Goal: Communication & Community: Answer question/provide support

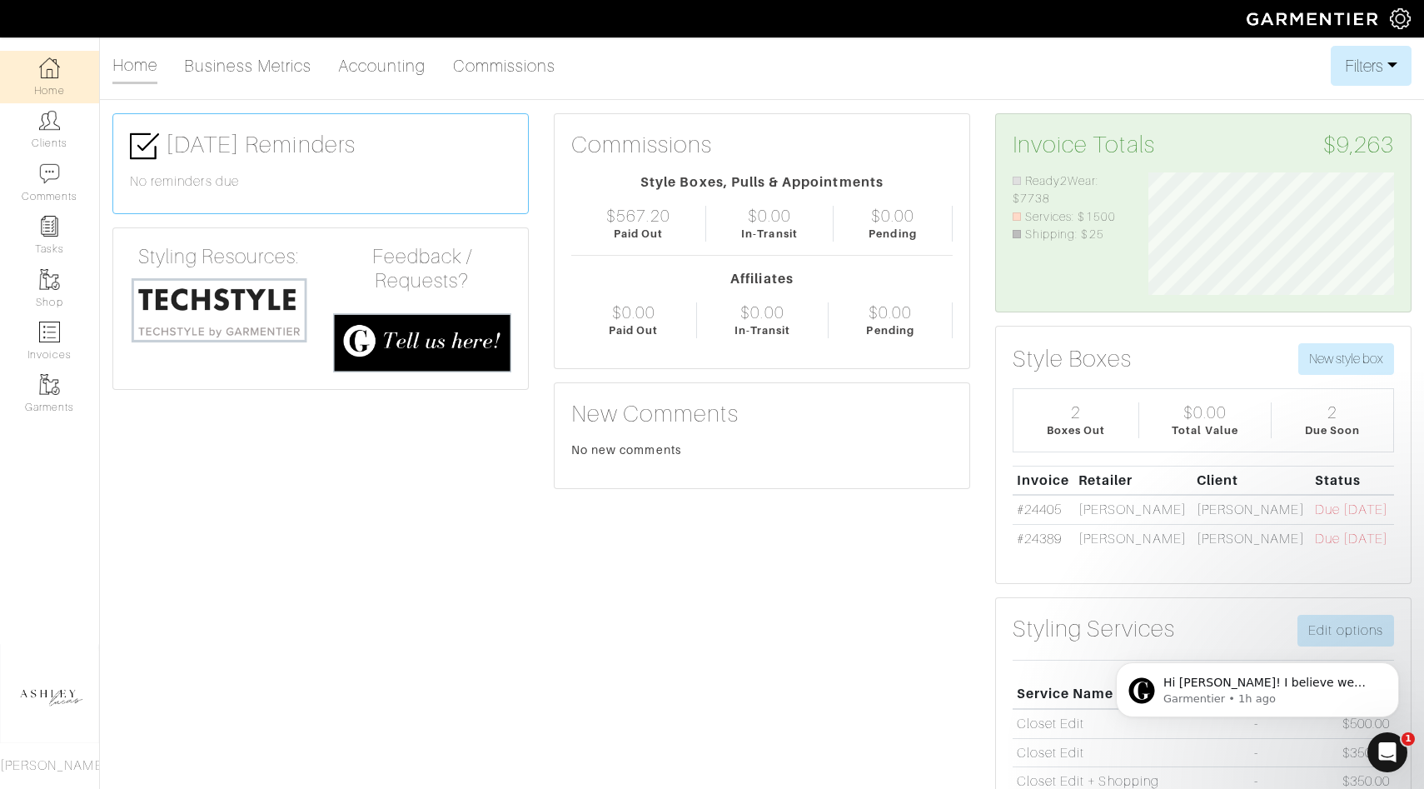
scroll to position [122, 271]
click at [1273, 694] on p "Garmentier • 1h ago" at bounding box center [1270, 698] width 215 height 15
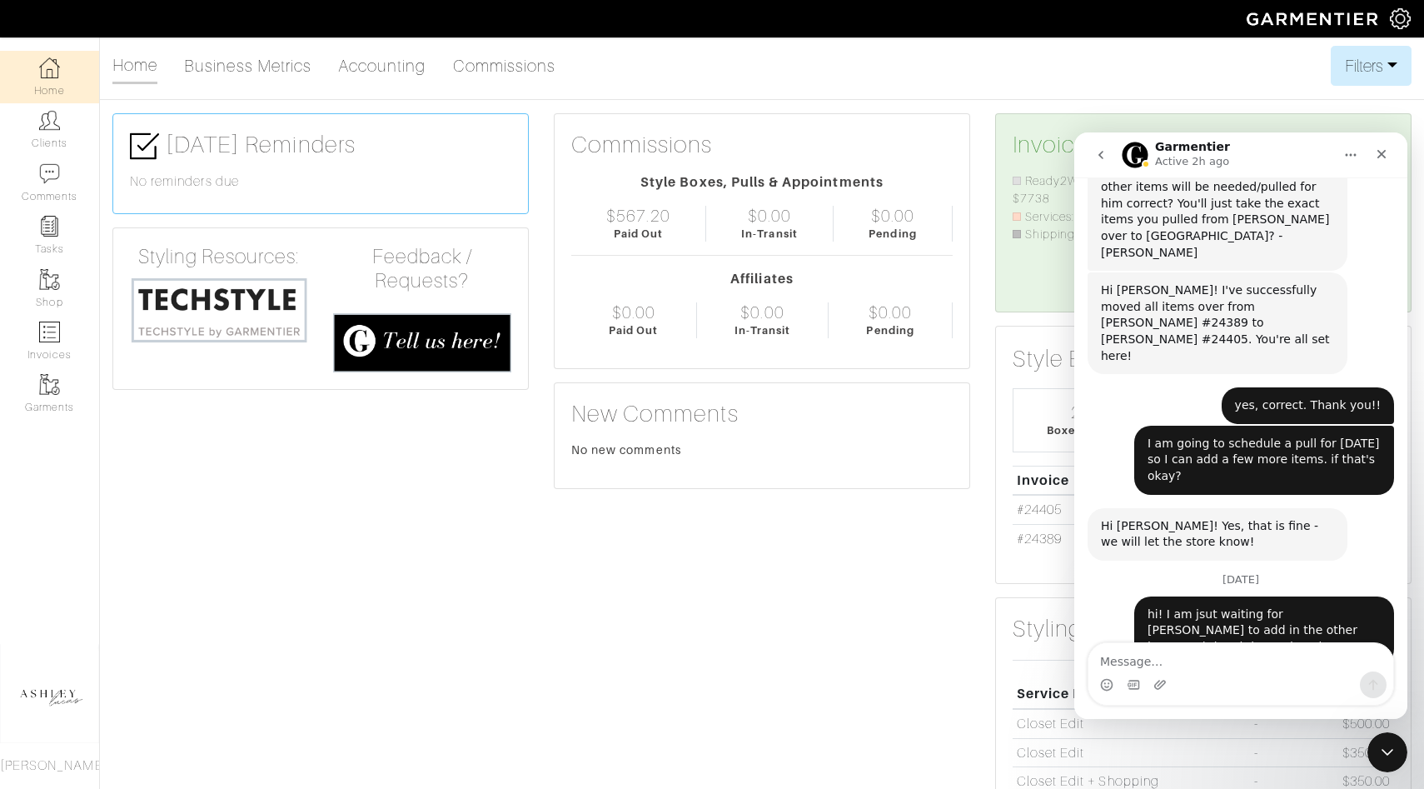
scroll to position [574, 0]
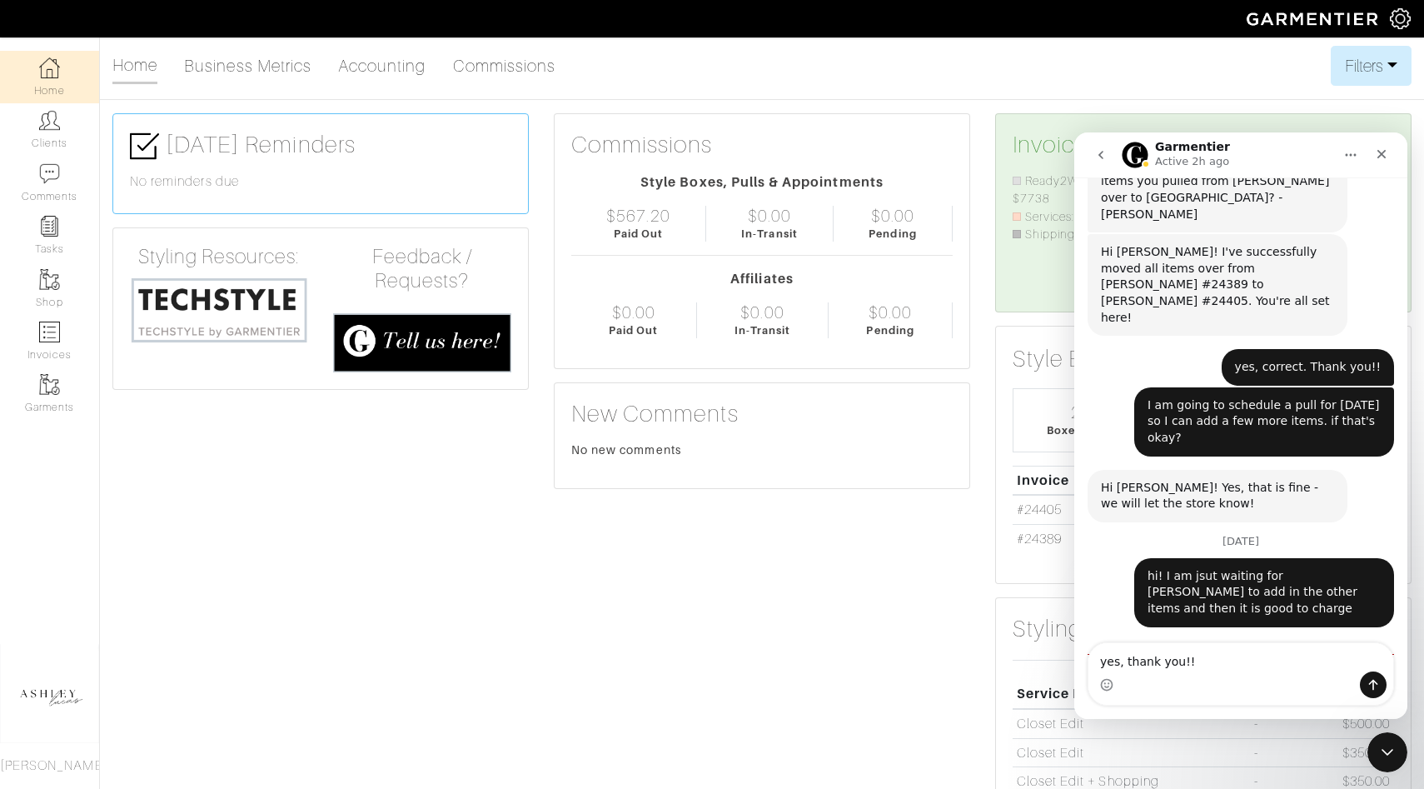
type textarea "yes, thank you!!"
click at [1373, 686] on icon "Send a message…" at bounding box center [1373, 685] width 9 height 11
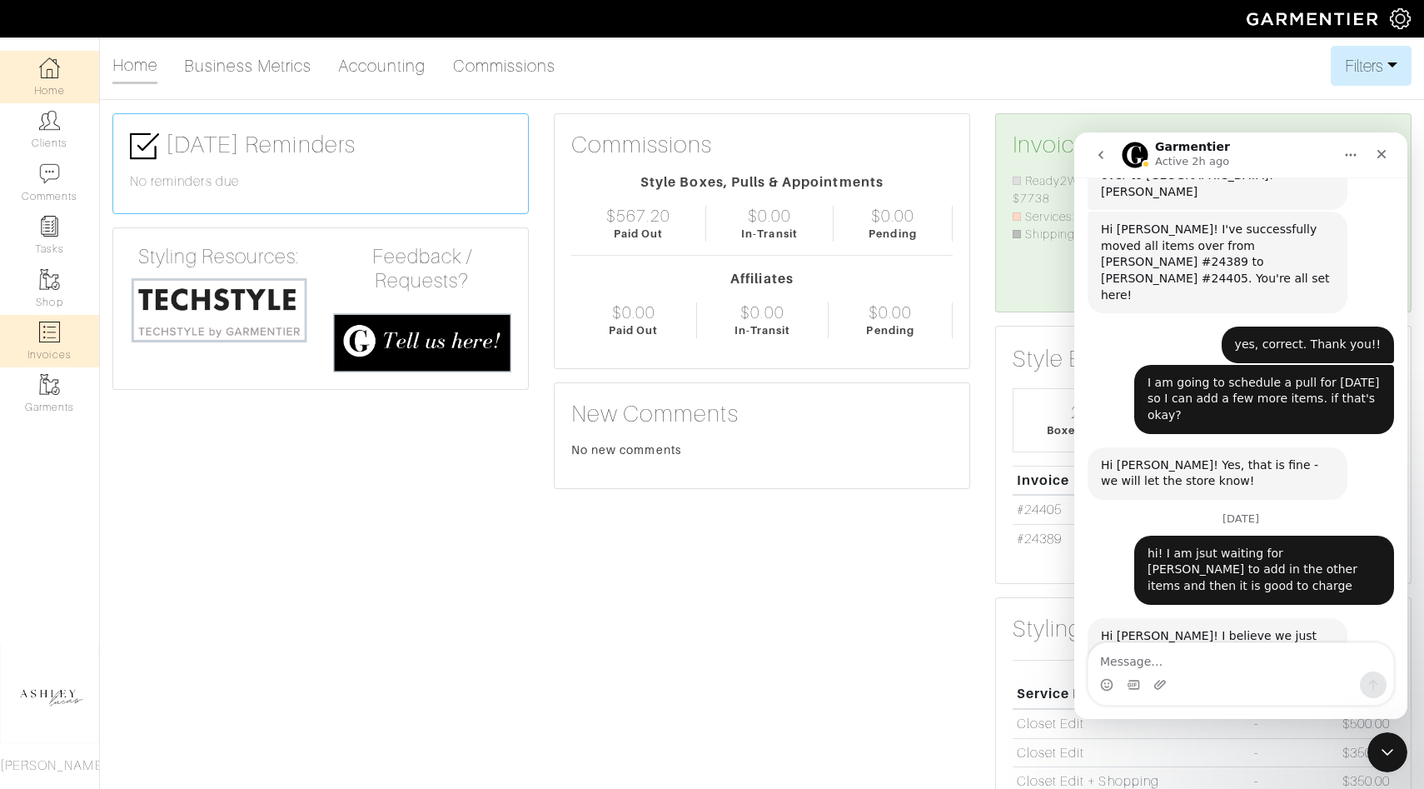
click at [40, 328] on img at bounding box center [49, 331] width 21 height 21
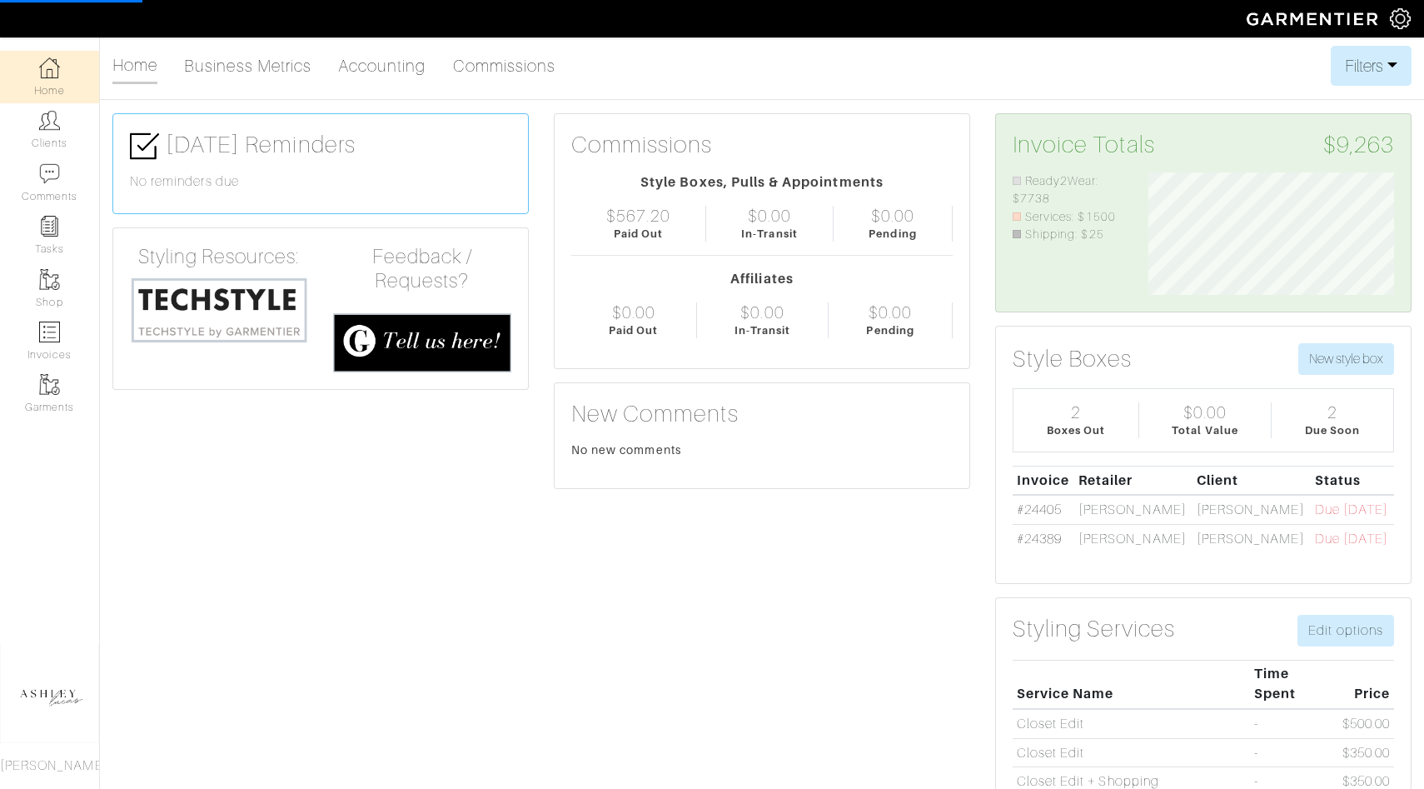
select select
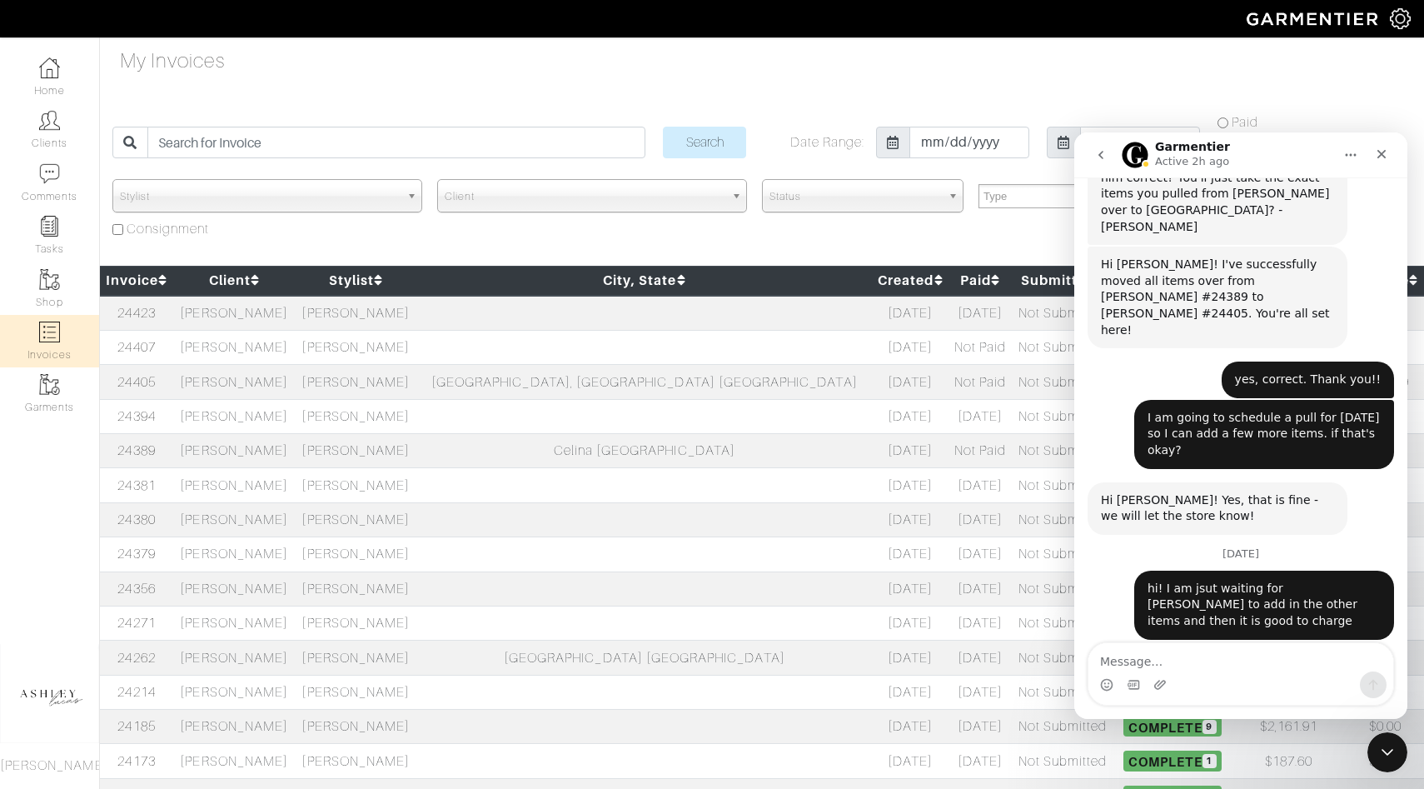
scroll to position [596, 0]
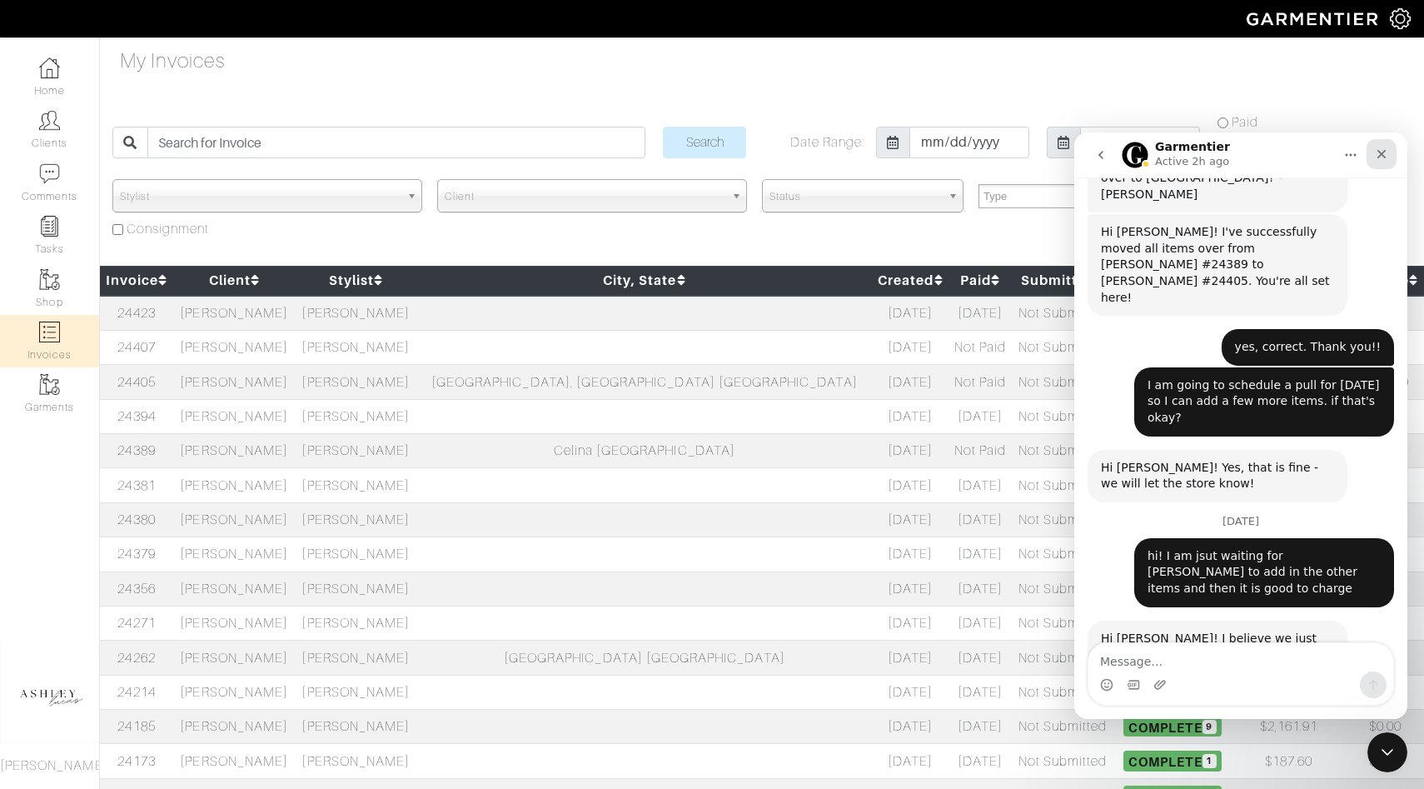
click at [1377, 156] on icon "Close" at bounding box center [1381, 153] width 13 height 13
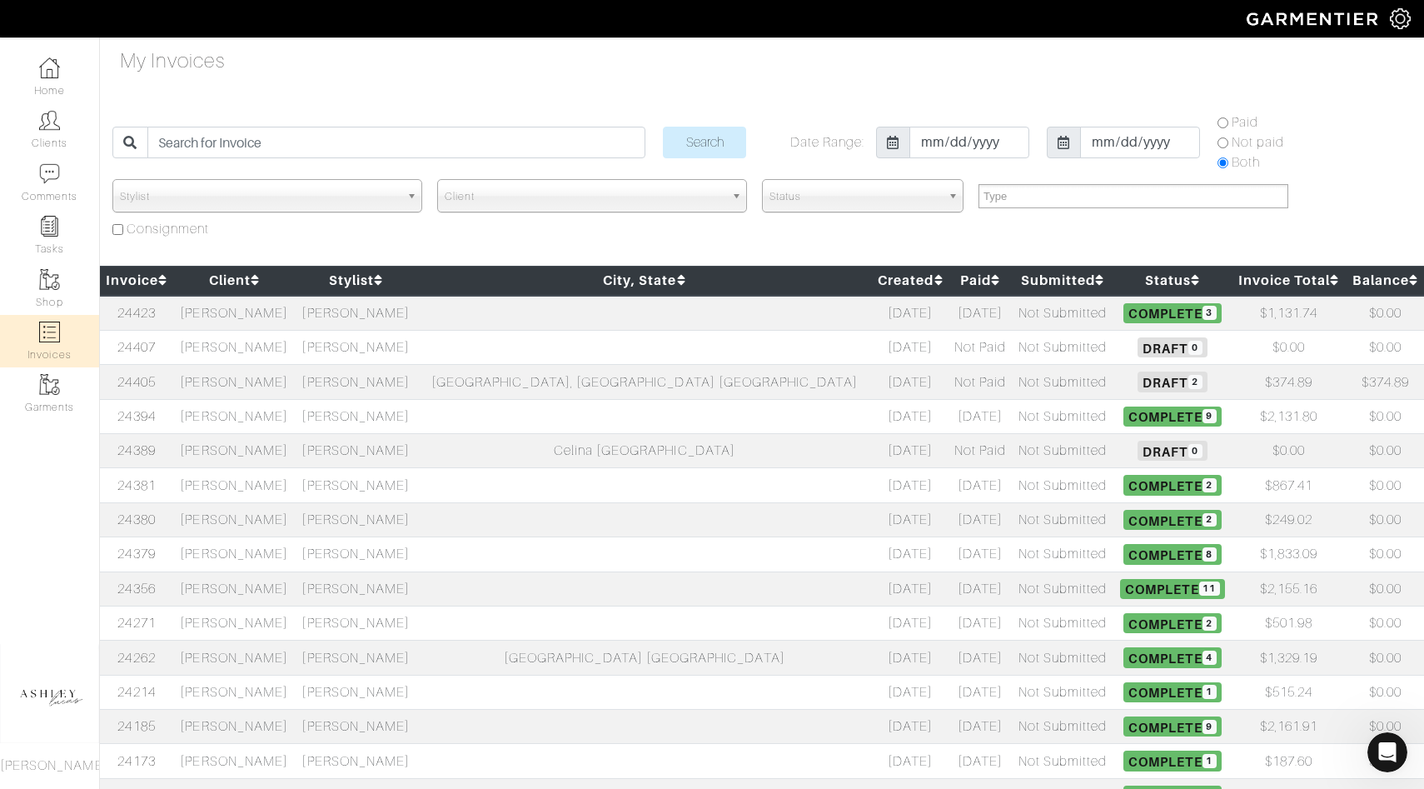
click at [1138, 382] on span "Draft 2" at bounding box center [1172, 381] width 69 height 20
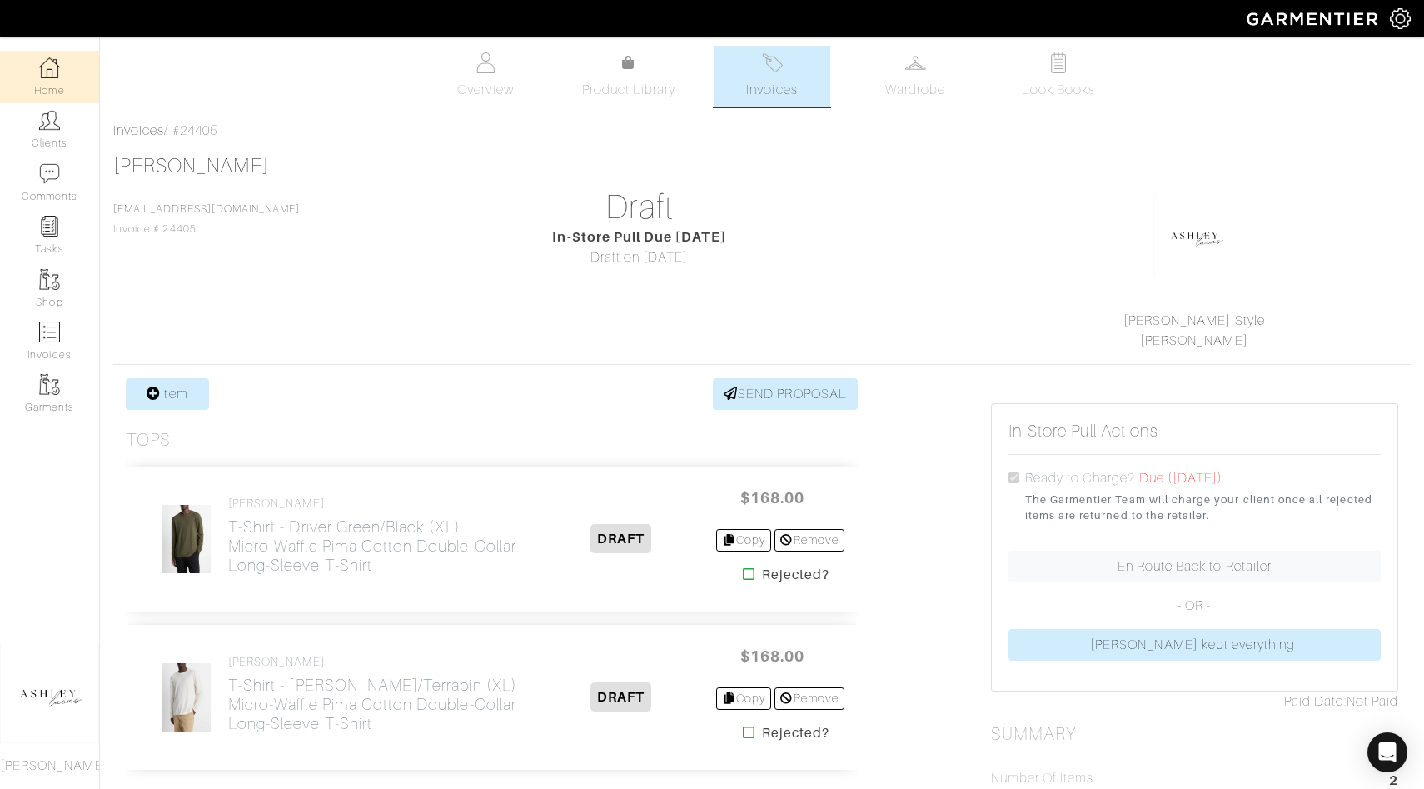
click at [57, 86] on link "Home" at bounding box center [49, 77] width 99 height 52
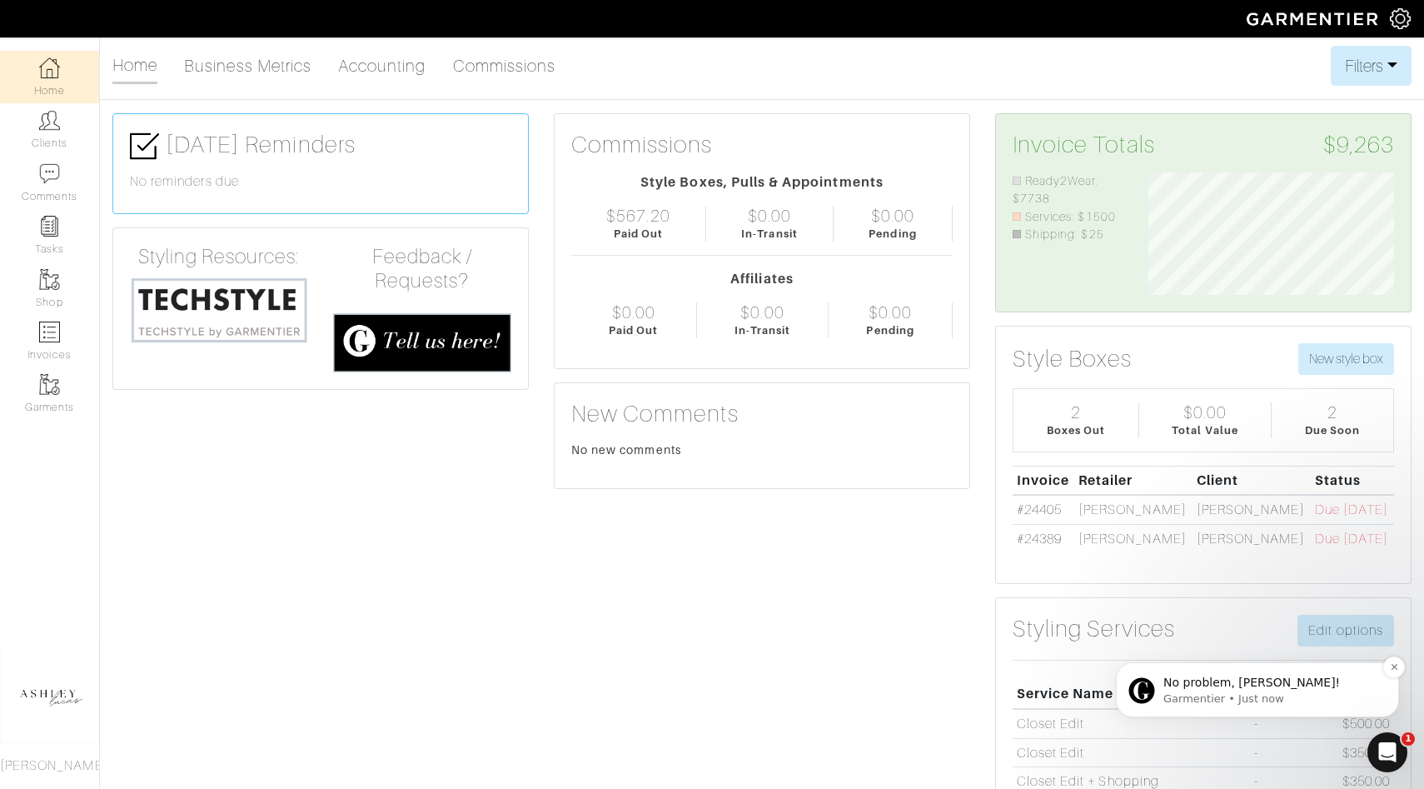
click at [1204, 691] on p "Garmentier • Just now" at bounding box center [1270, 698] width 215 height 15
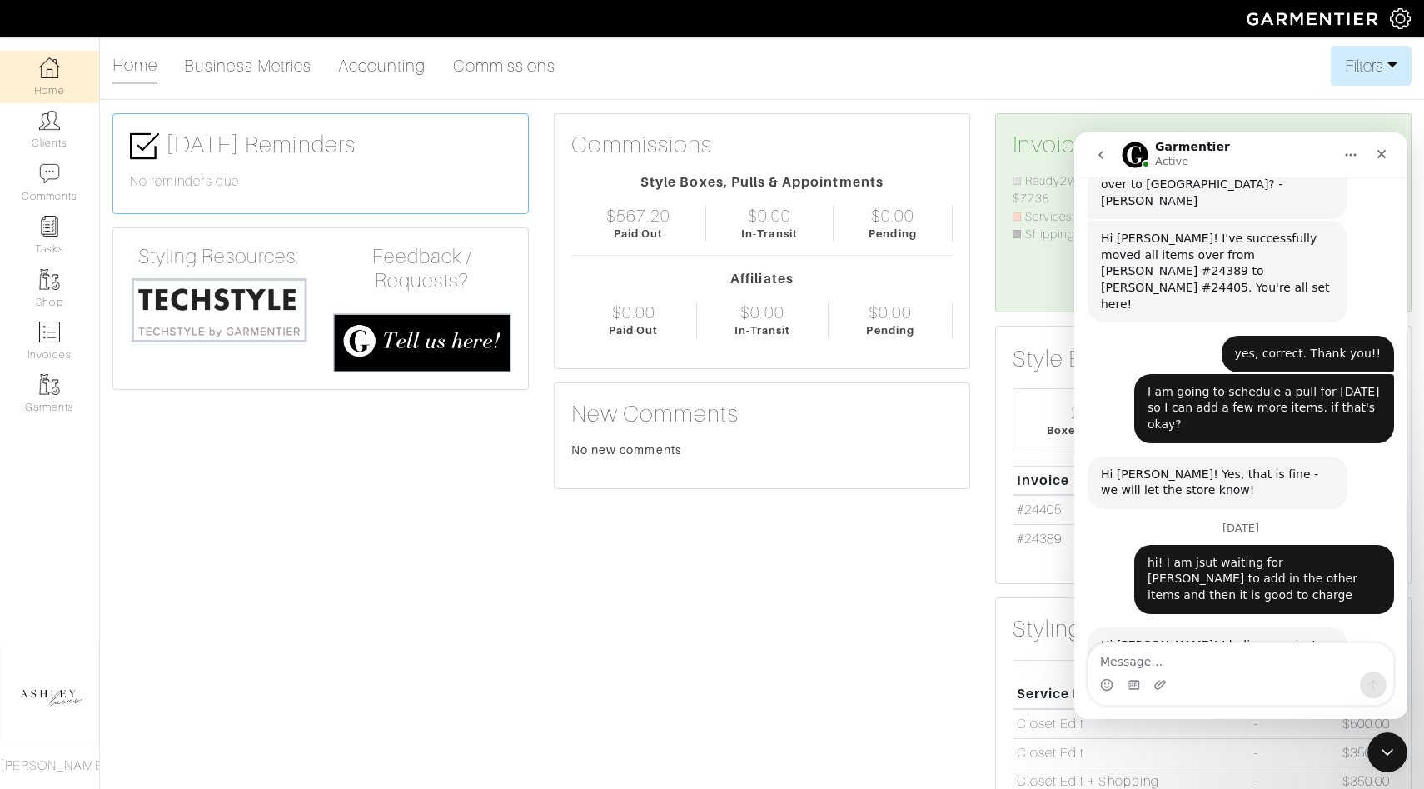
scroll to position [674, 0]
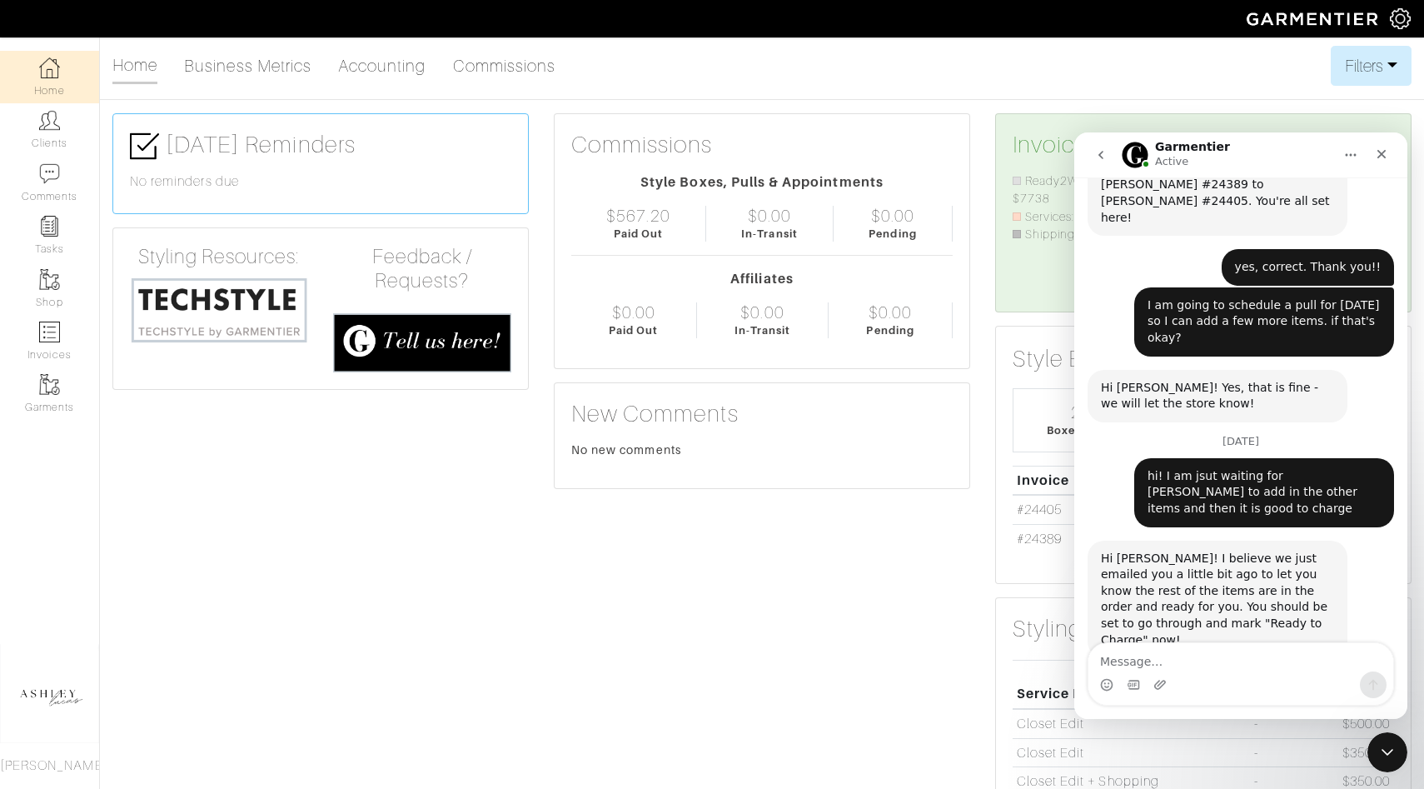
click at [32, 72] on link "Home" at bounding box center [49, 77] width 99 height 52
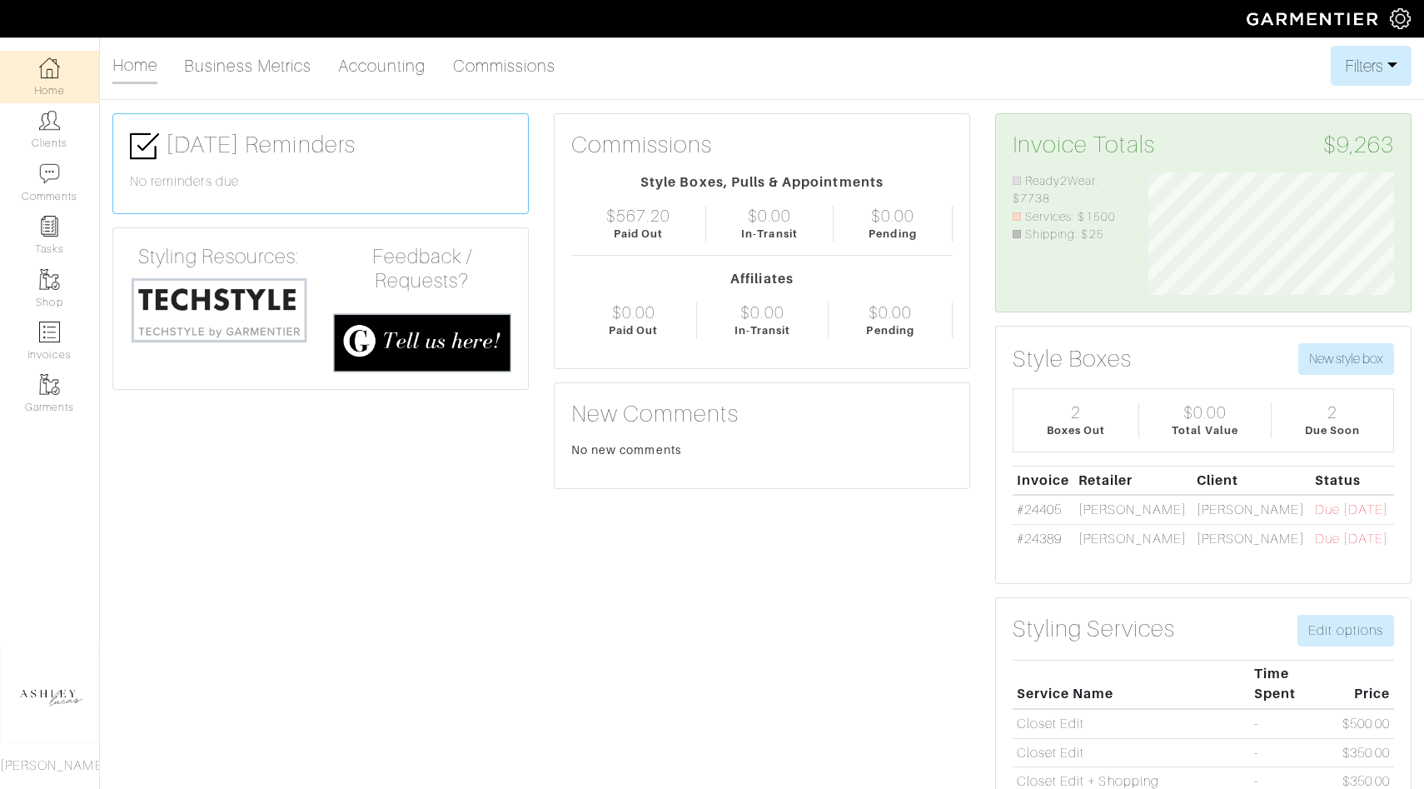
click at [32, 71] on link "Home" at bounding box center [49, 77] width 99 height 52
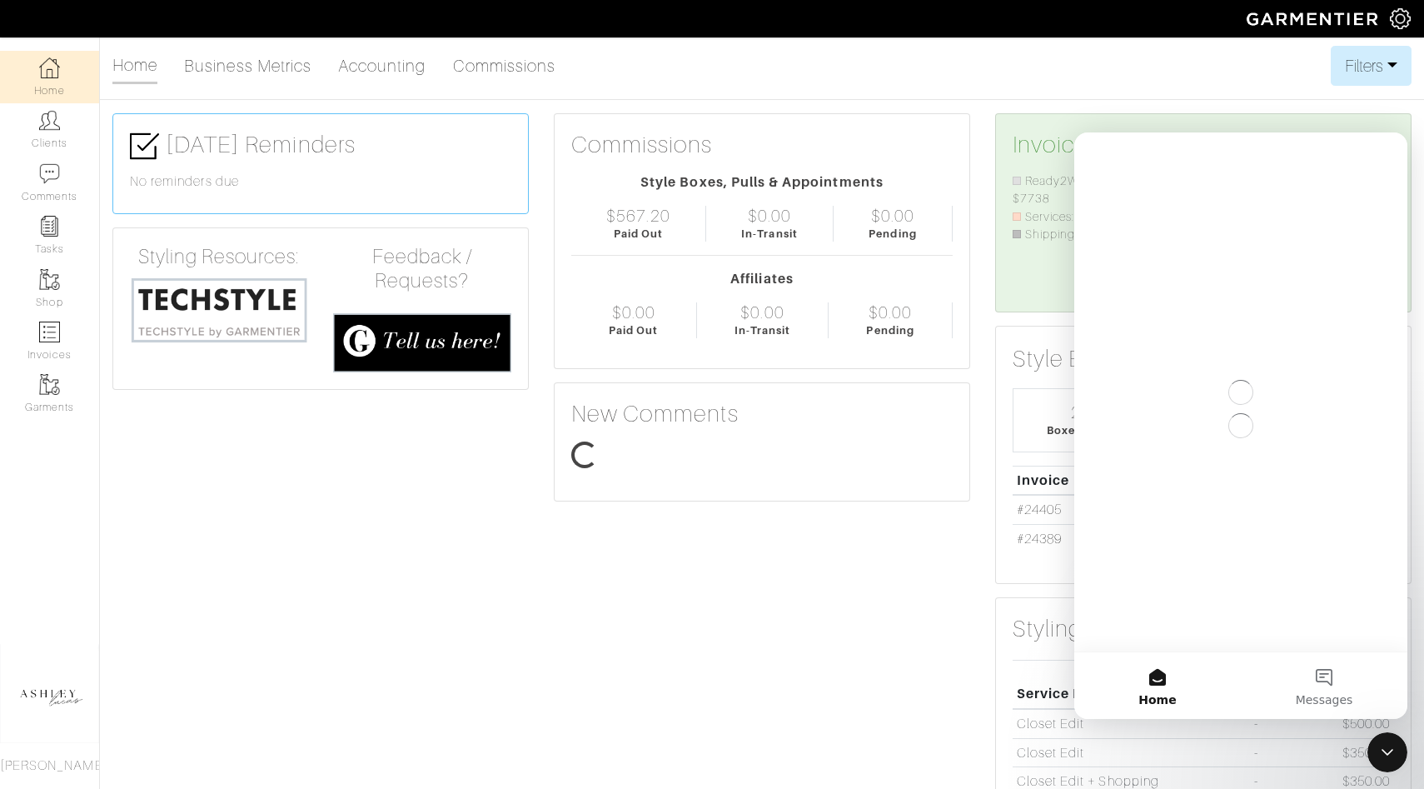
scroll to position [122, 271]
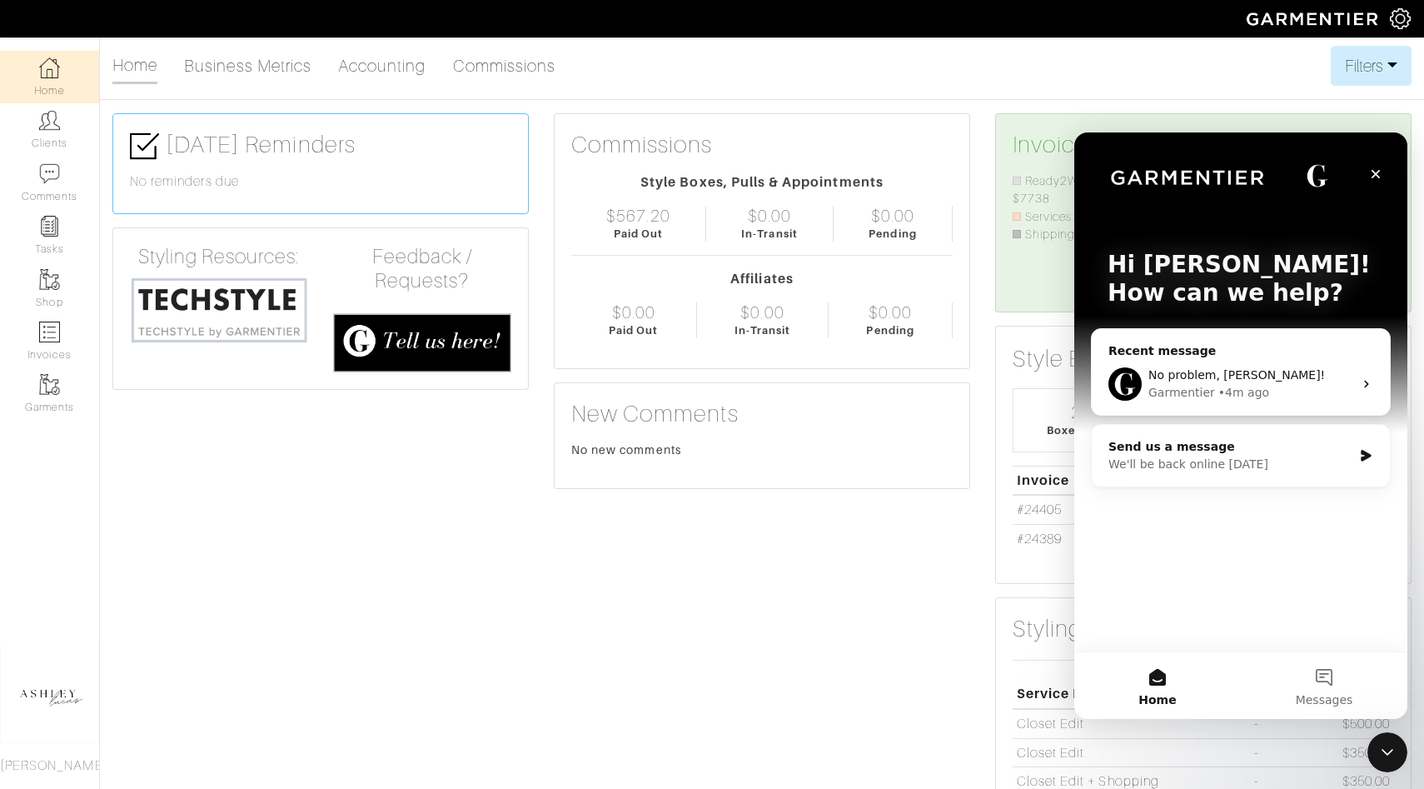
click at [1404, 17] on img at bounding box center [1400, 18] width 21 height 21
click at [1363, 75] on link "Company Settings" at bounding box center [1341, 68] width 162 height 37
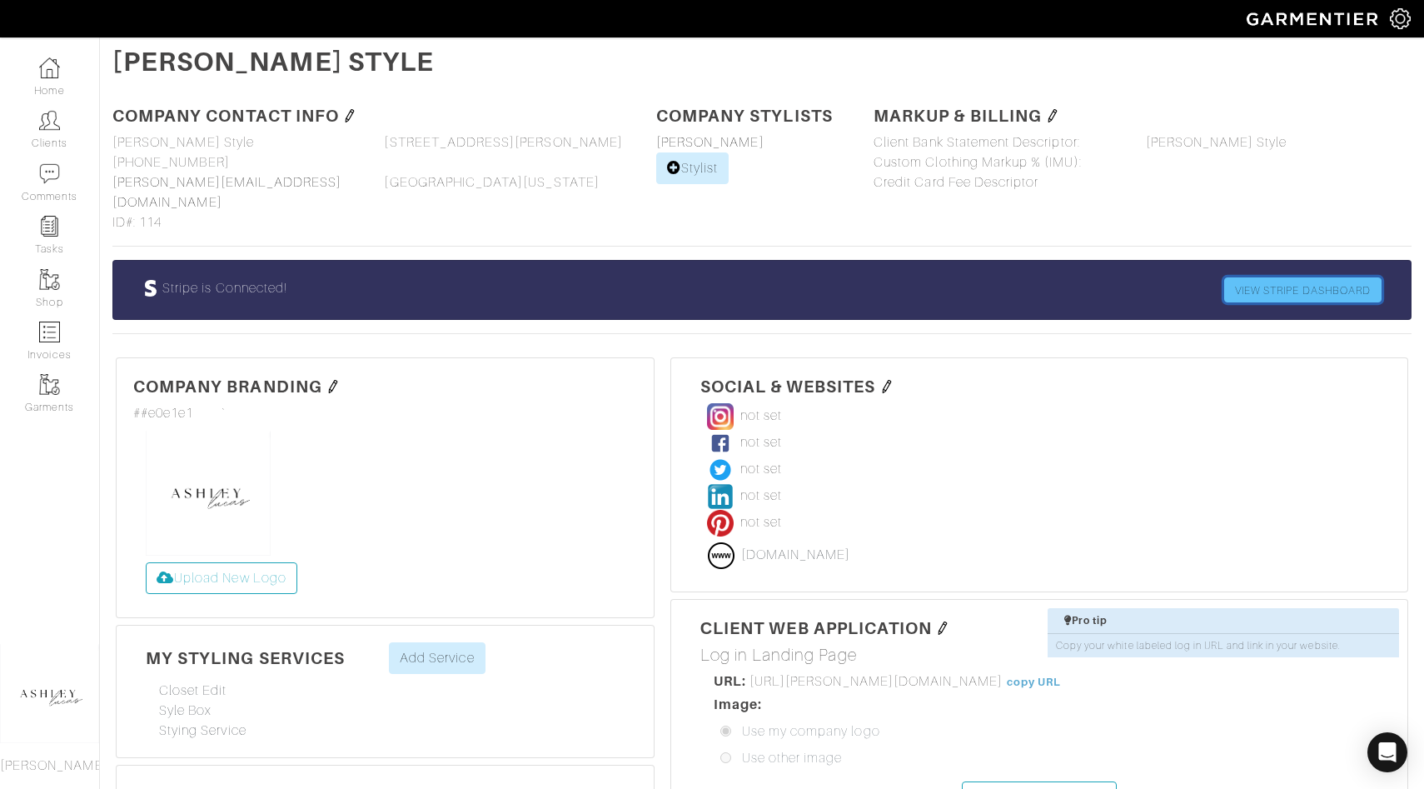
click at [1327, 277] on link "VIEW STRIPE DASHBOARD" at bounding box center [1302, 289] width 157 height 25
click at [43, 92] on link "Home" at bounding box center [49, 77] width 99 height 52
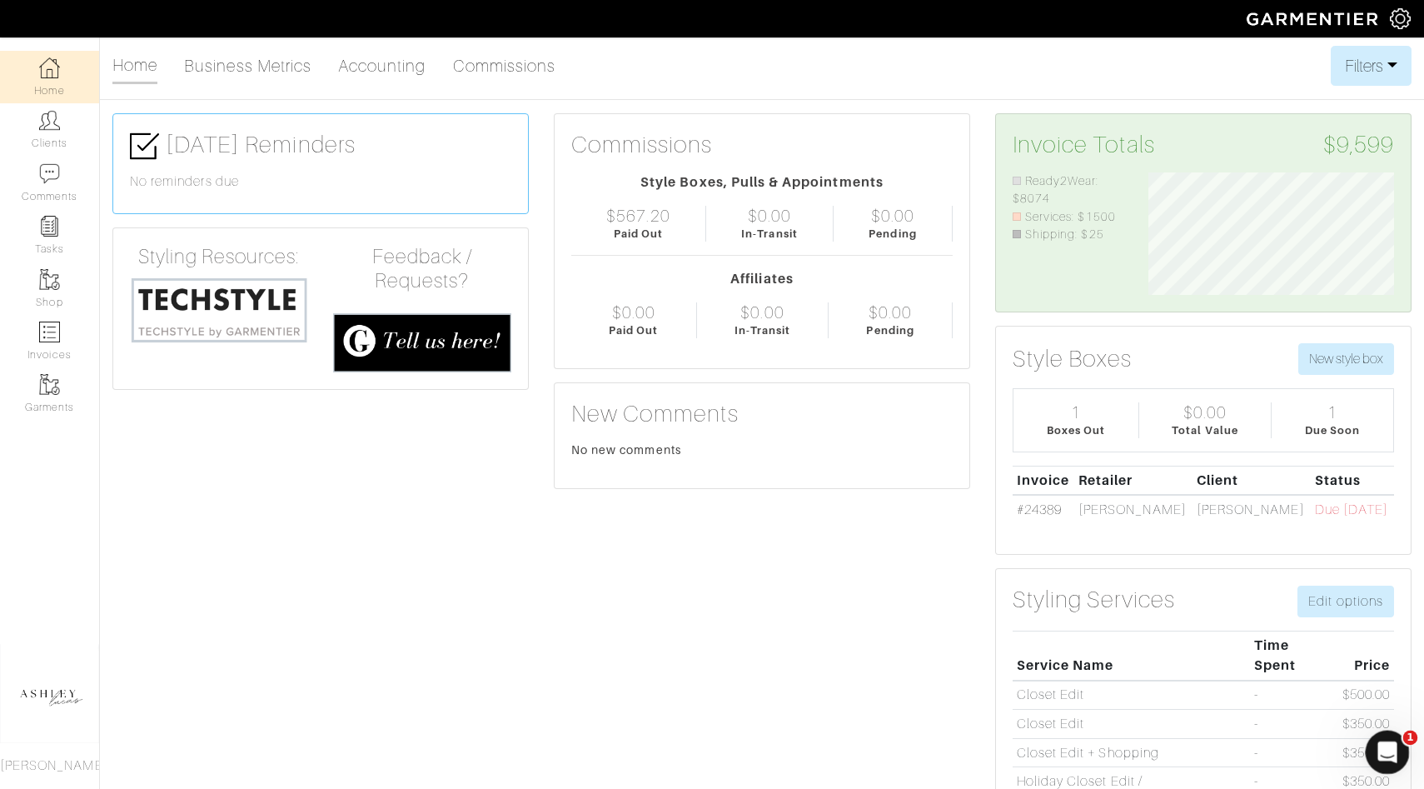
click at [1388, 743] on icon "Open Intercom Messenger" at bounding box center [1385, 749] width 27 height 27
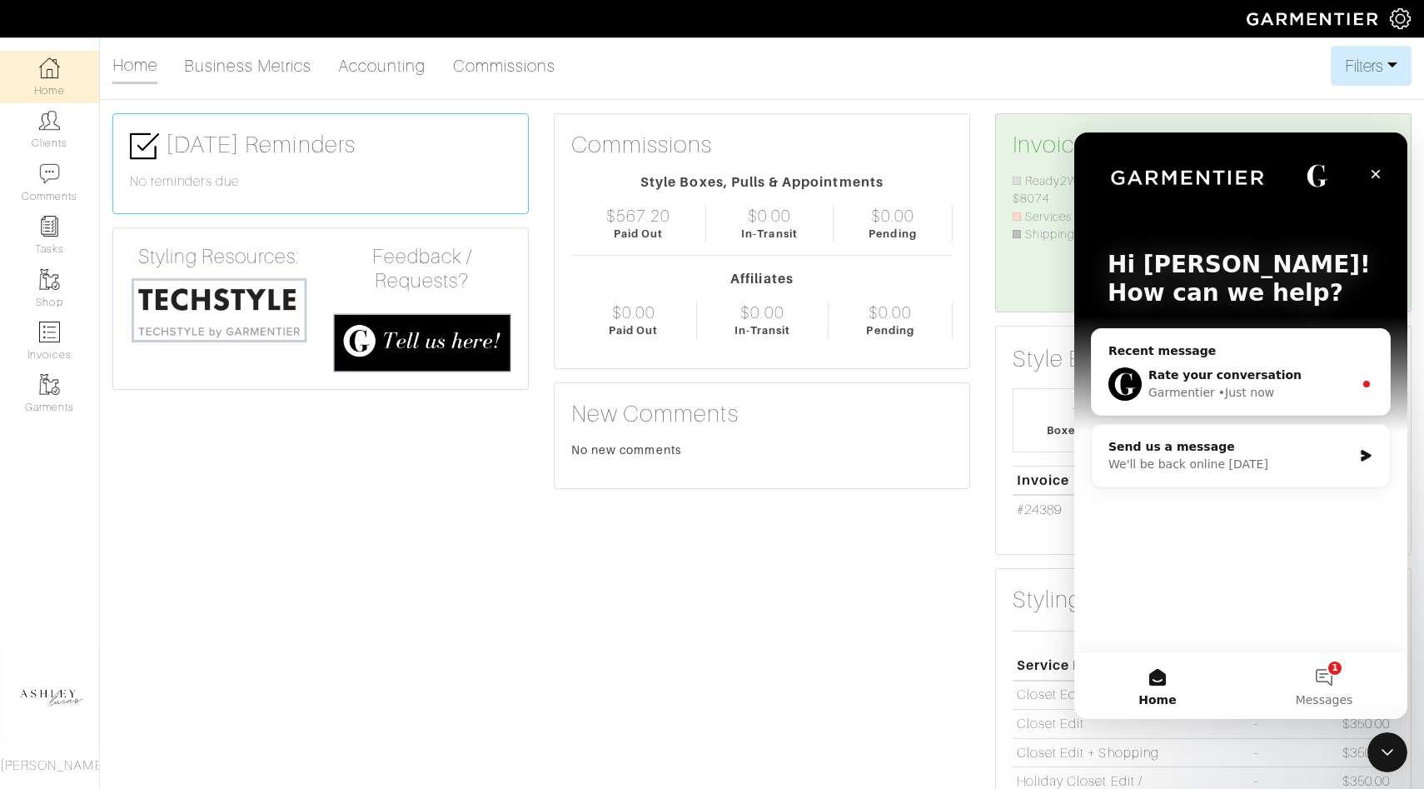
click at [1176, 359] on div "Rate your conversation Garmentier • Just now" at bounding box center [1241, 384] width 298 height 62
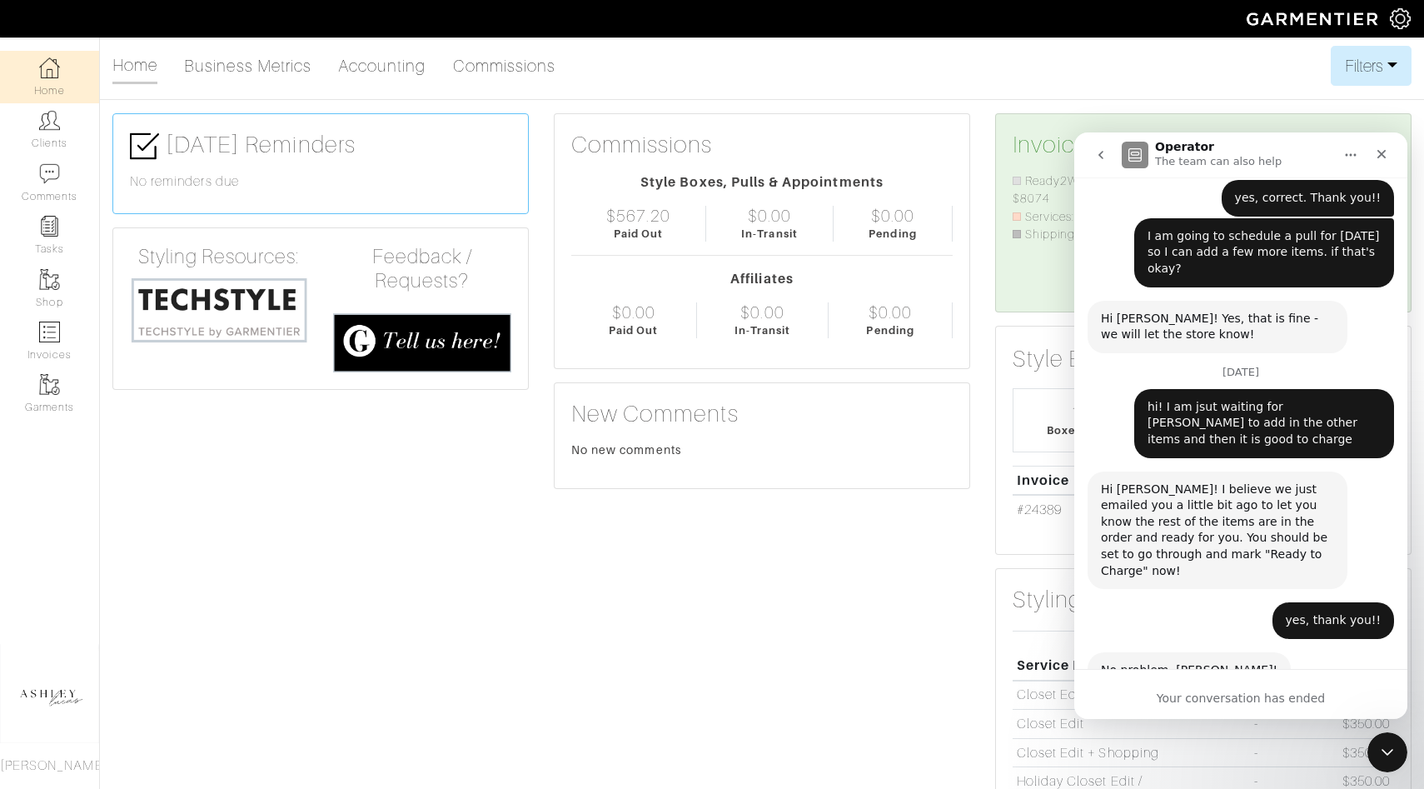
scroll to position [813, 0]
